Goal: Task Accomplishment & Management: Use online tool/utility

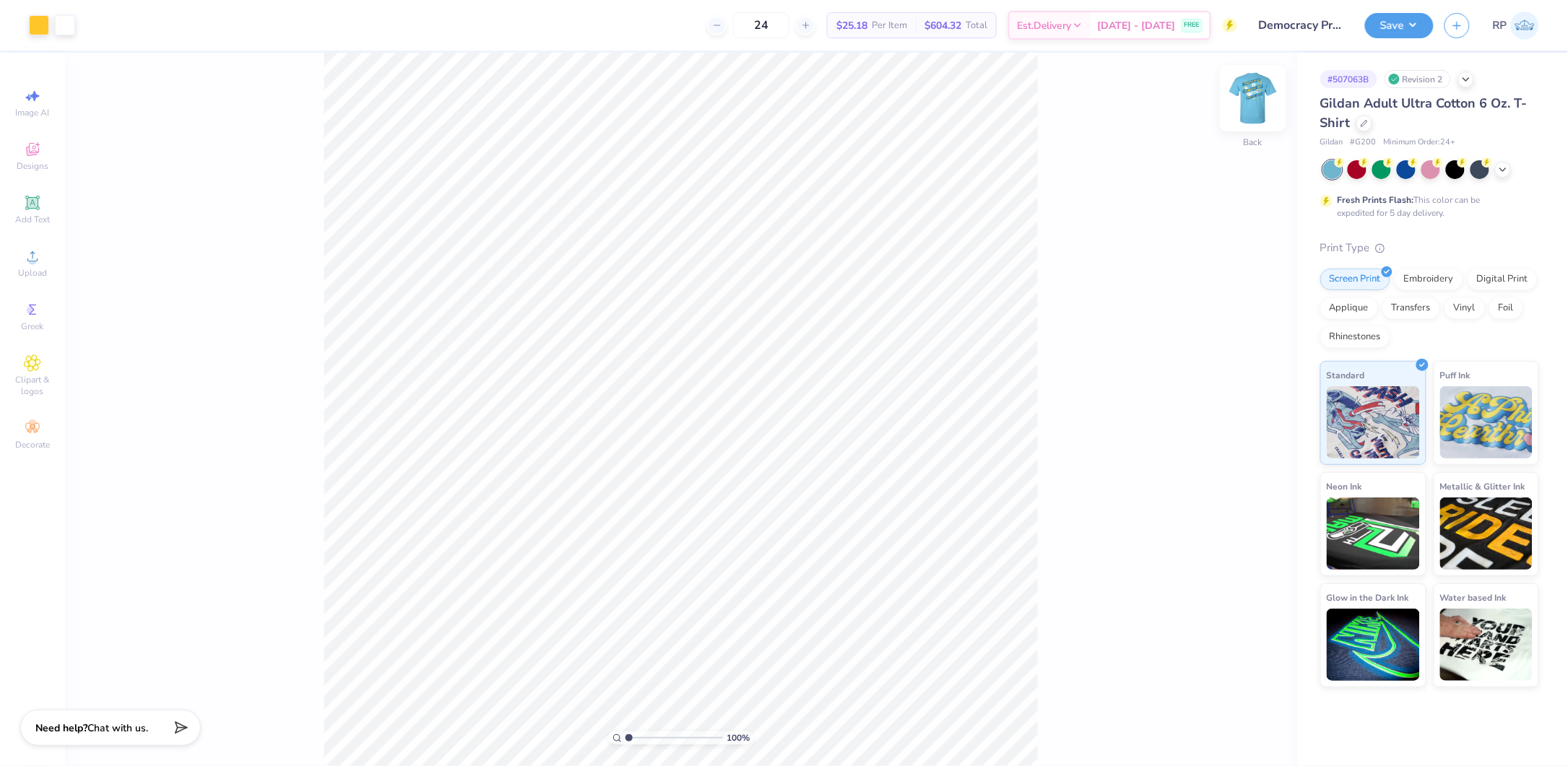
click at [1258, 100] on img at bounding box center [1253, 98] width 58 height 58
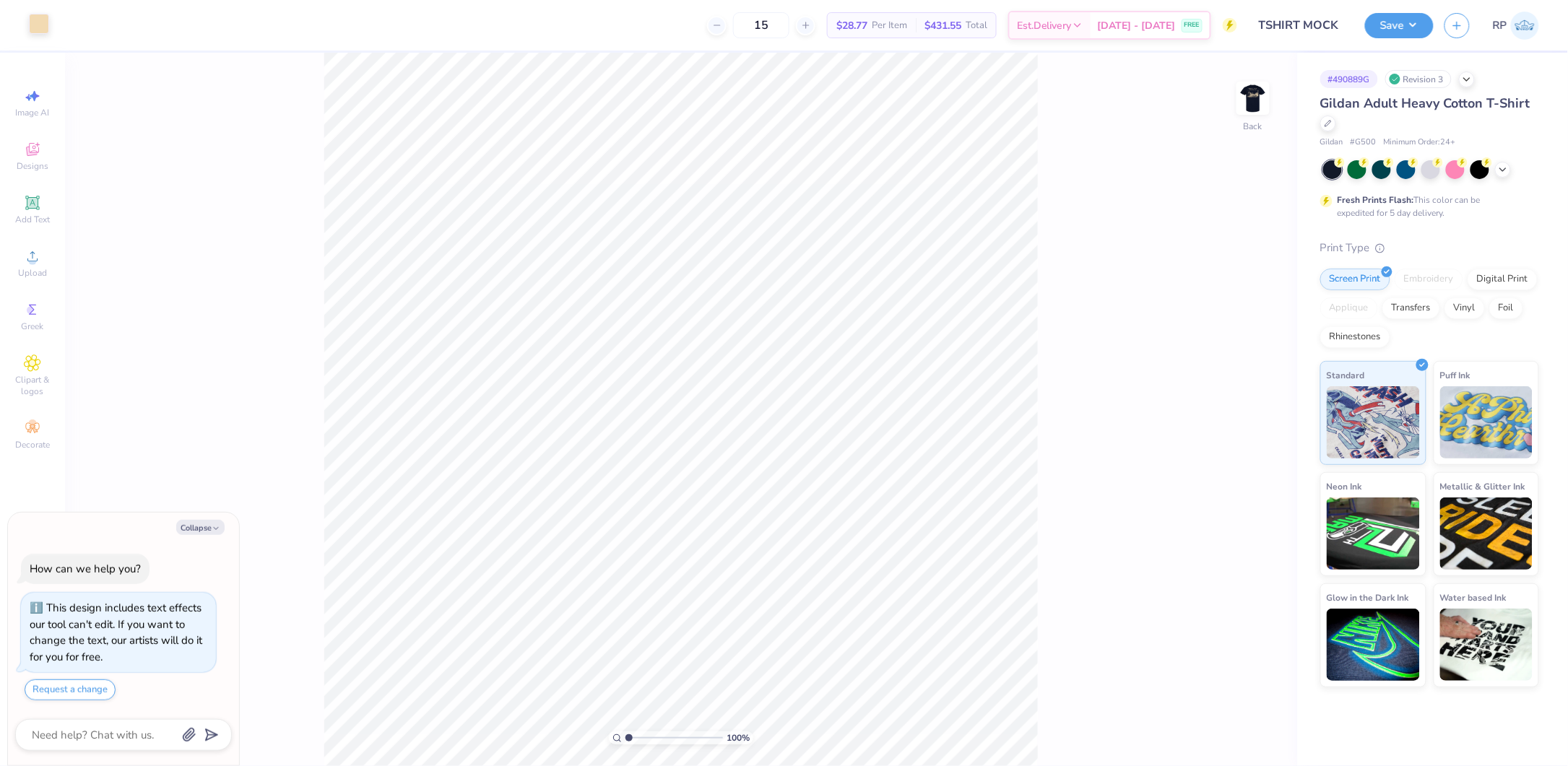
click at [36, 25] on div at bounding box center [40, 24] width 21 height 21
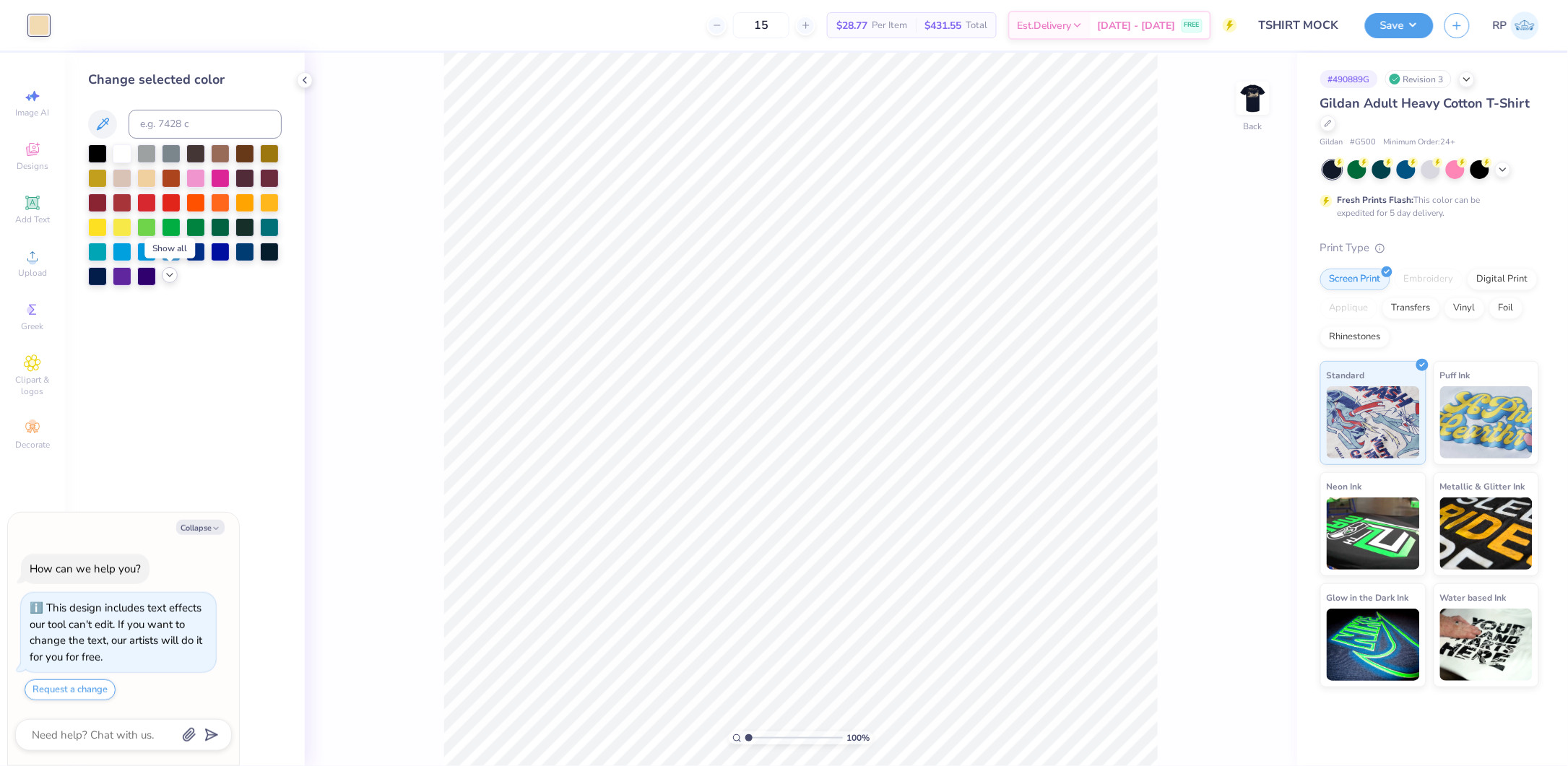
click at [175, 272] on div at bounding box center [169, 275] width 16 height 16
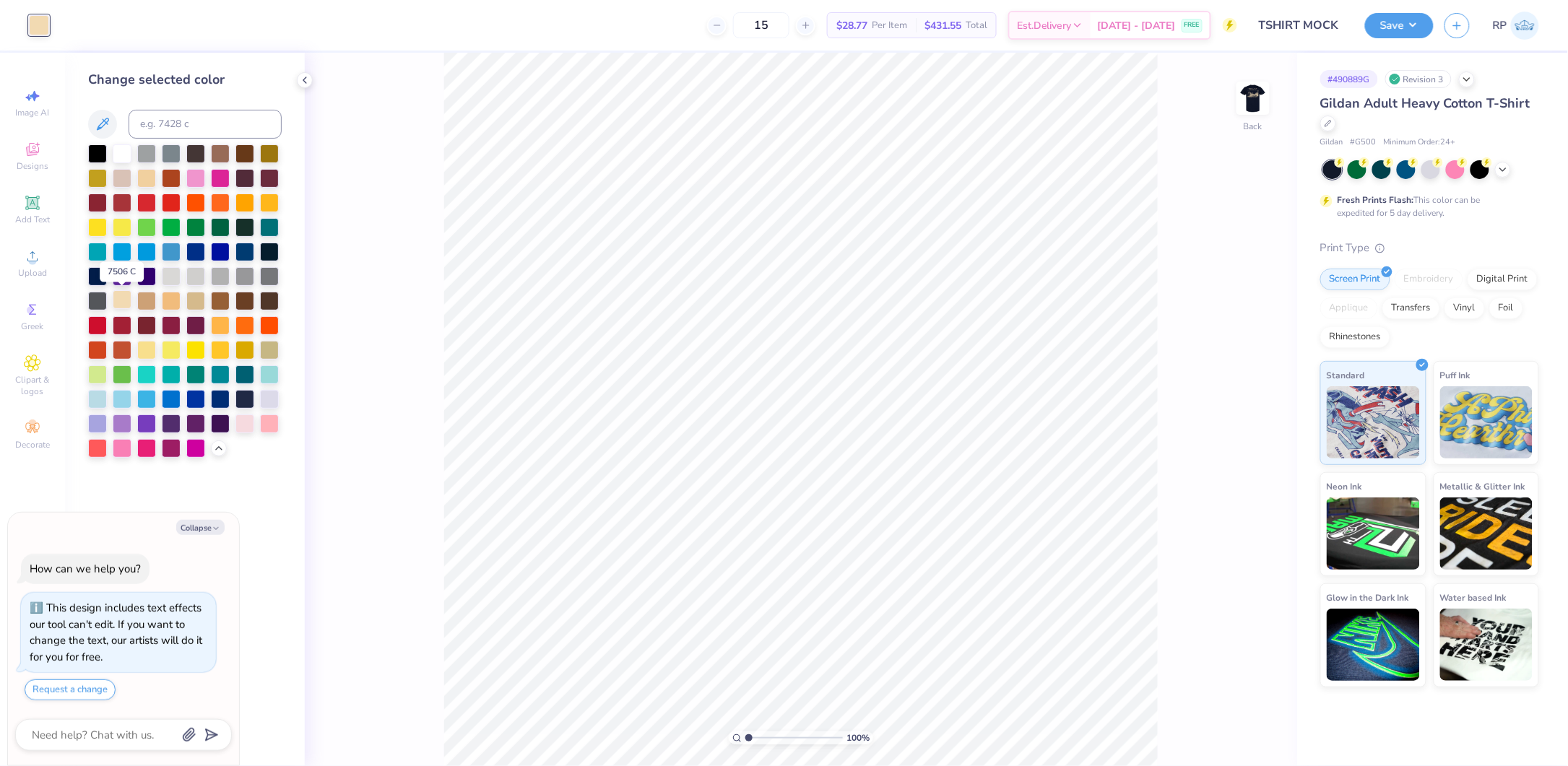
click at [118, 298] on div at bounding box center [122, 300] width 19 height 19
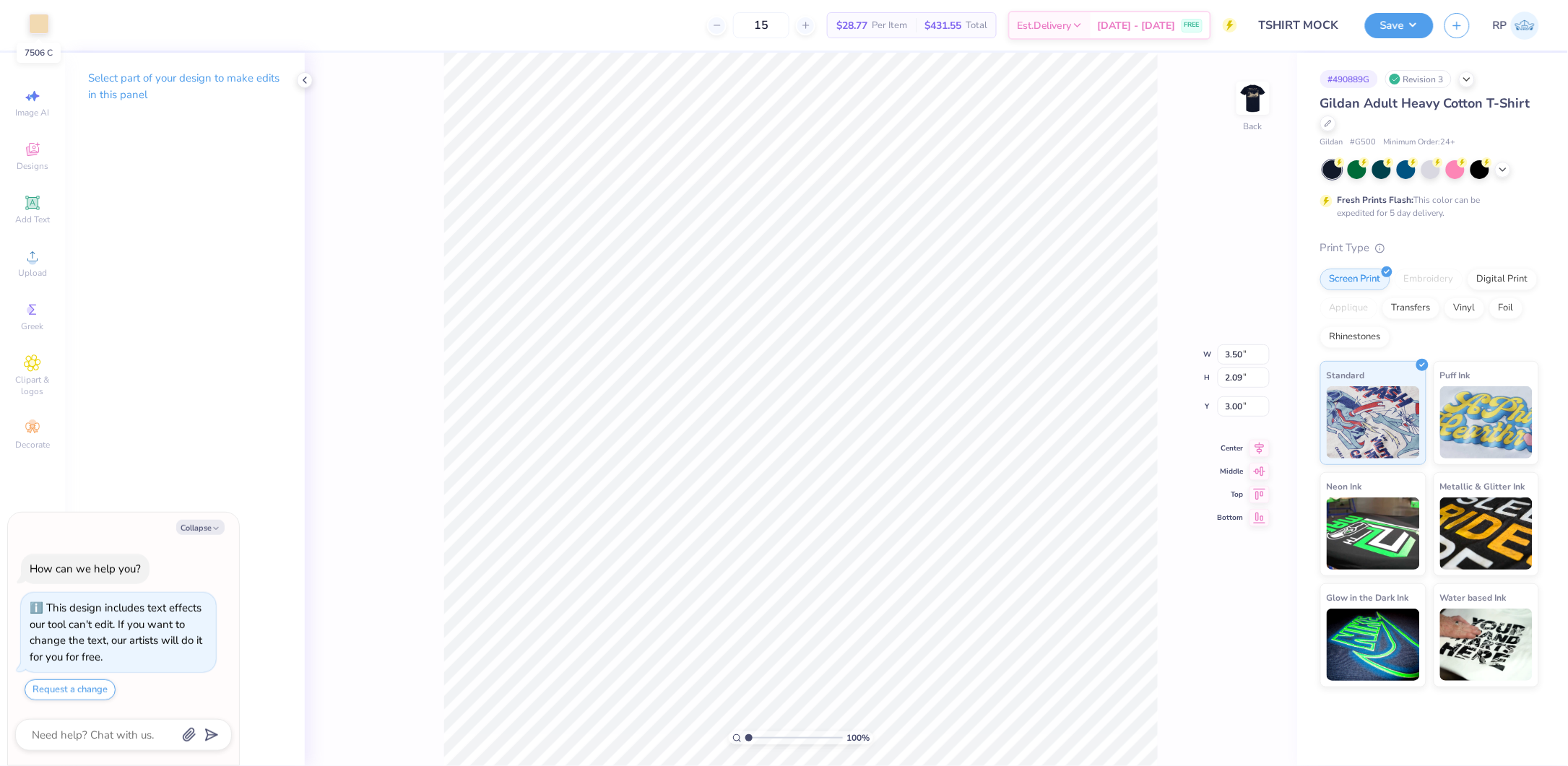
click at [33, 27] on div at bounding box center [40, 24] width 21 height 21
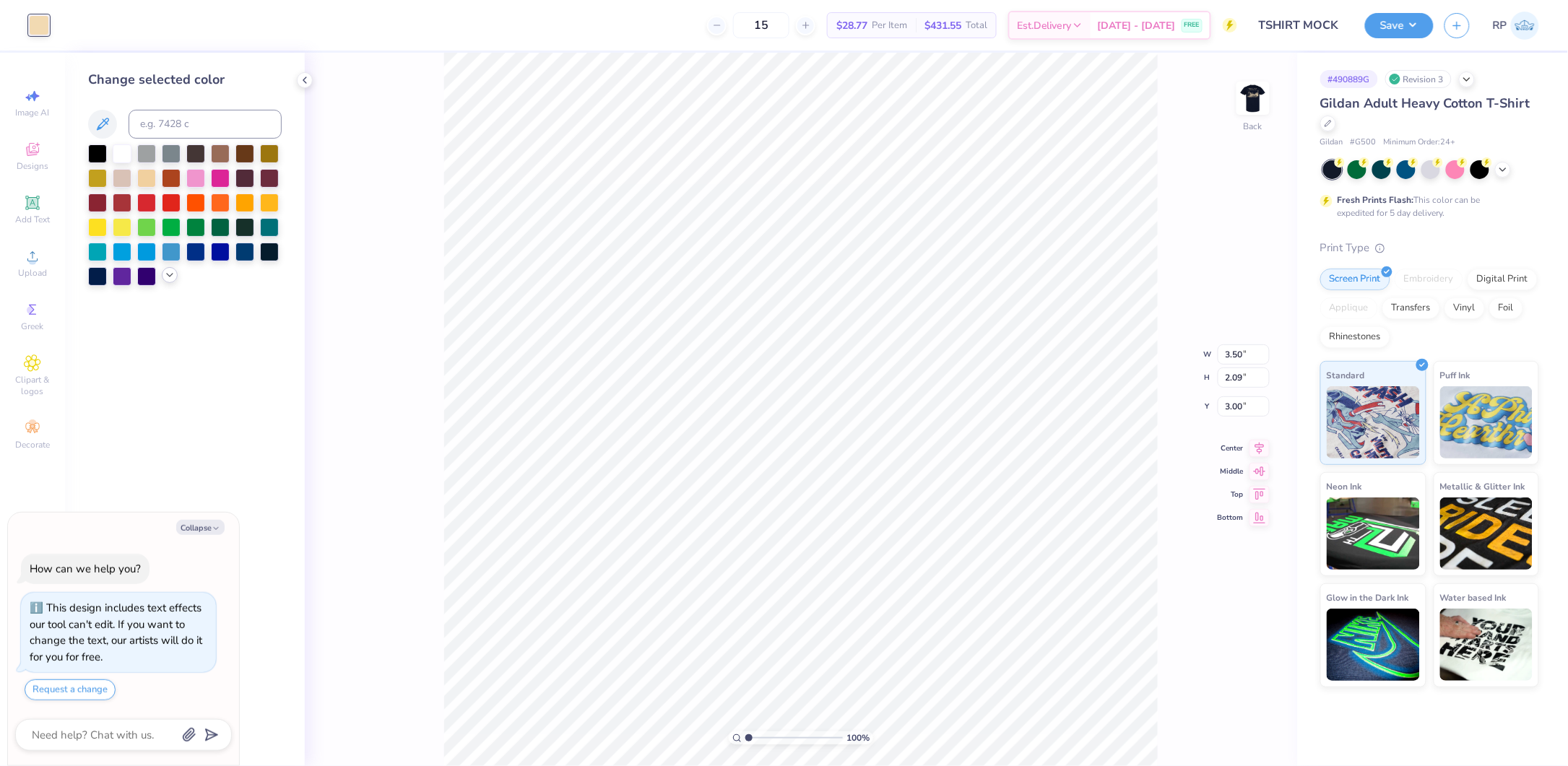
click at [166, 275] on icon at bounding box center [169, 275] width 11 height 11
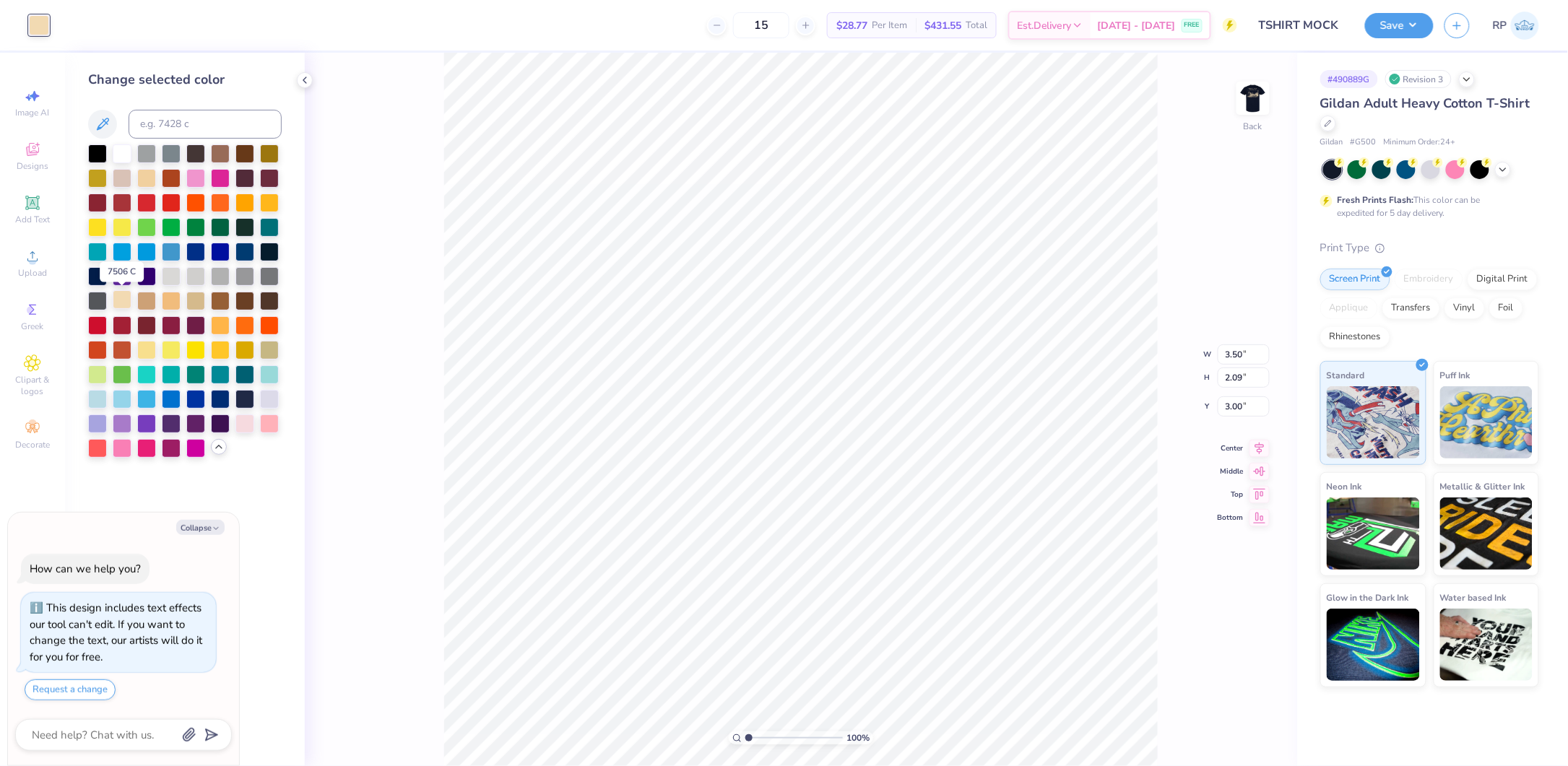
click at [117, 301] on div at bounding box center [122, 300] width 19 height 19
click at [191, 302] on div at bounding box center [196, 300] width 19 height 19
click at [265, 350] on div at bounding box center [270, 349] width 19 height 19
click at [1255, 101] on img at bounding box center [1253, 98] width 58 height 58
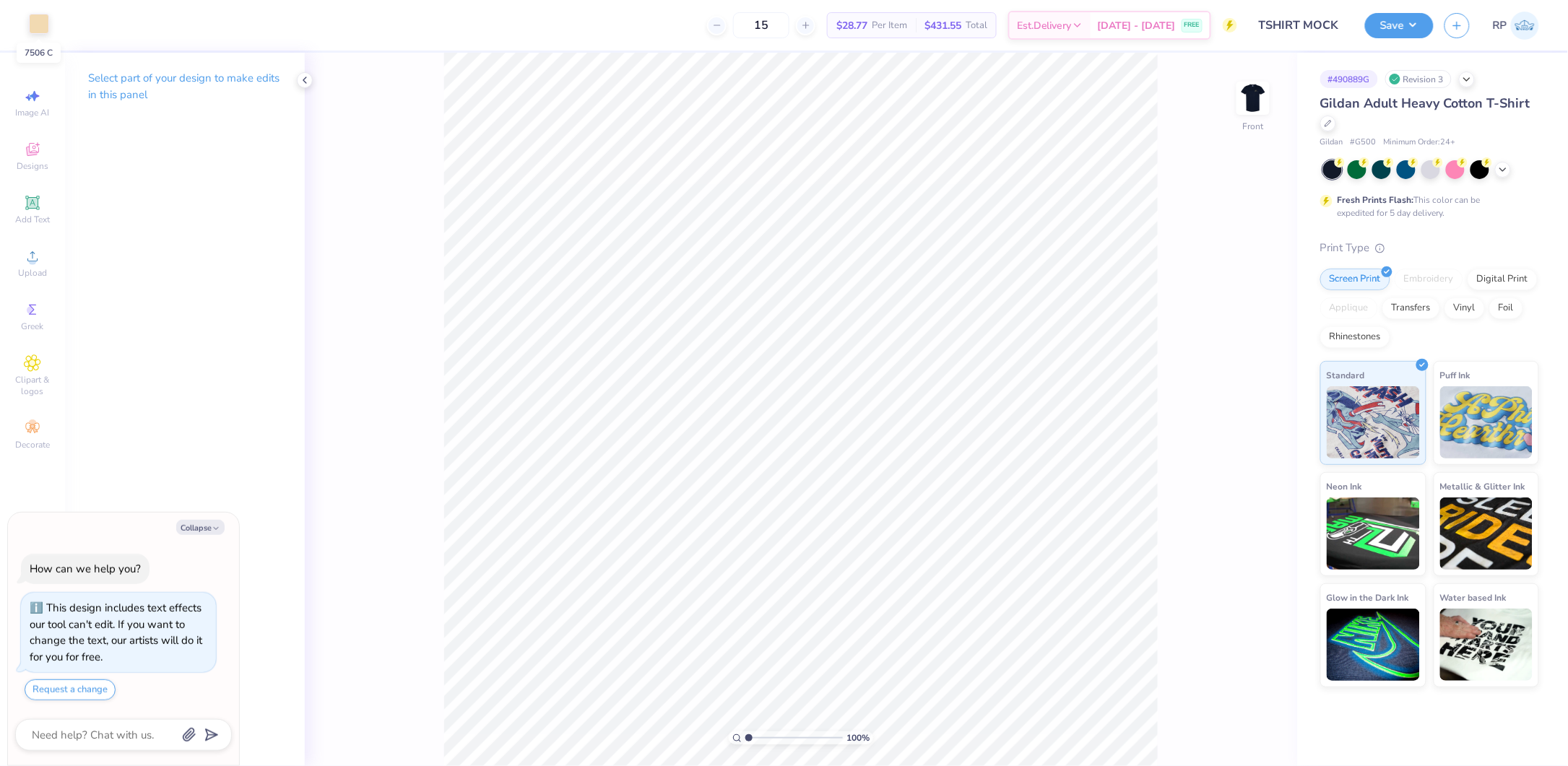
click at [33, 18] on div at bounding box center [40, 24] width 21 height 21
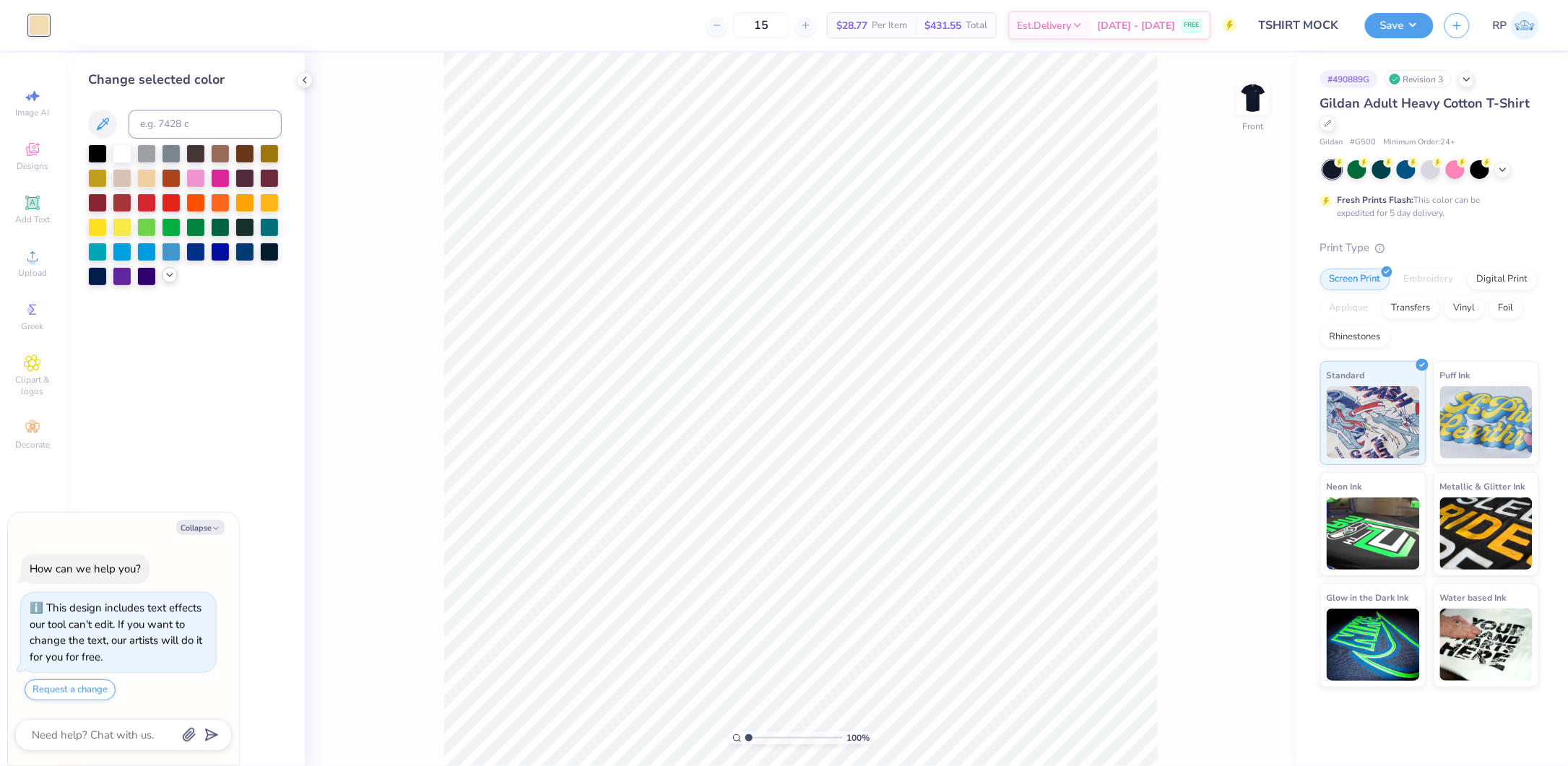
click at [170, 277] on icon at bounding box center [169, 275] width 11 height 11
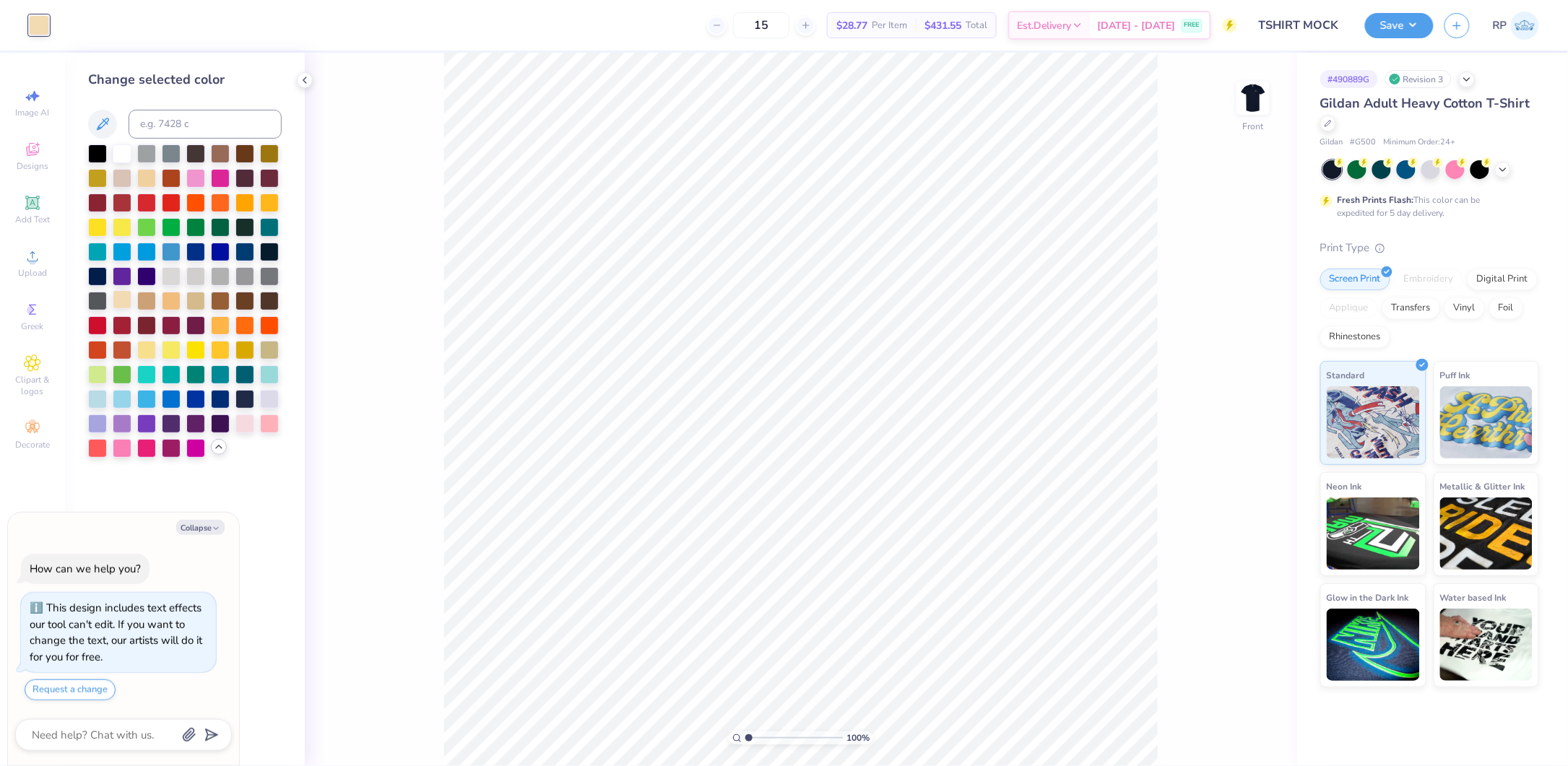
click at [124, 298] on div at bounding box center [122, 300] width 19 height 19
click at [145, 304] on div at bounding box center [147, 300] width 19 height 19
click at [118, 302] on div at bounding box center [122, 300] width 19 height 19
type textarea "x"
